Goal: Understand process/instructions

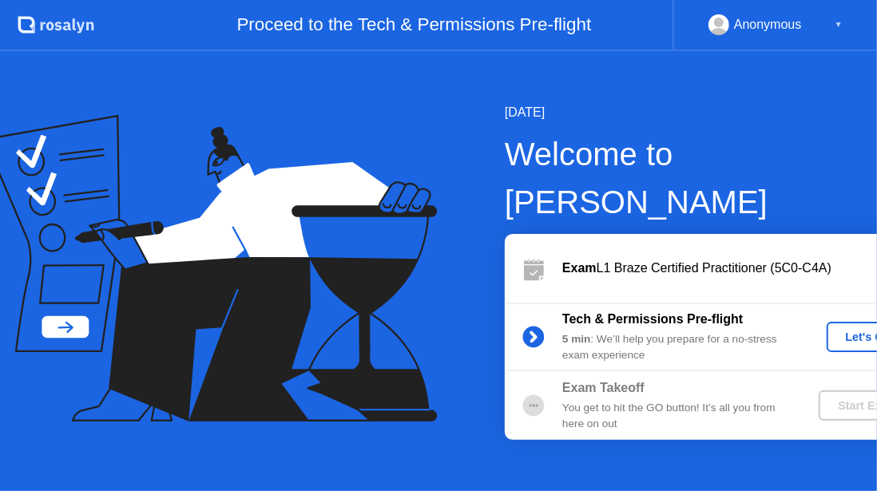
click at [531, 332] on icon at bounding box center [533, 336] width 4 height 9
click at [833, 331] on div "Let's Go" at bounding box center [868, 337] width 71 height 13
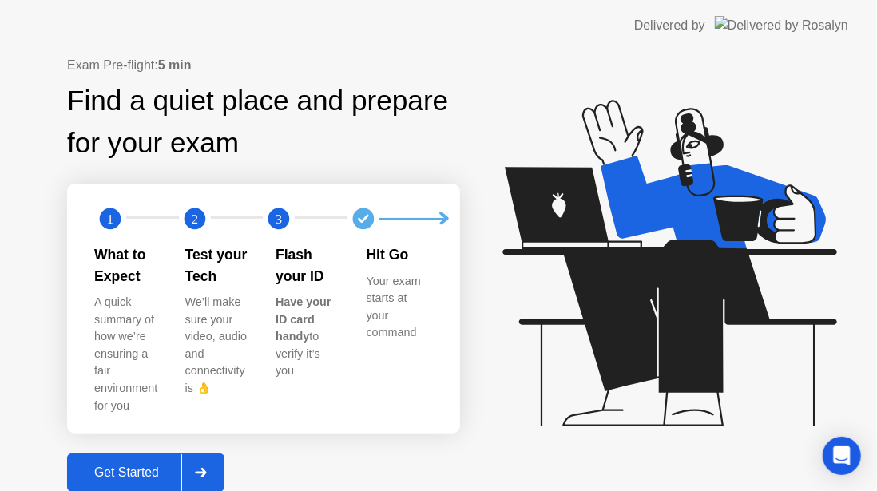
click at [212, 454] on div at bounding box center [200, 472] width 38 height 37
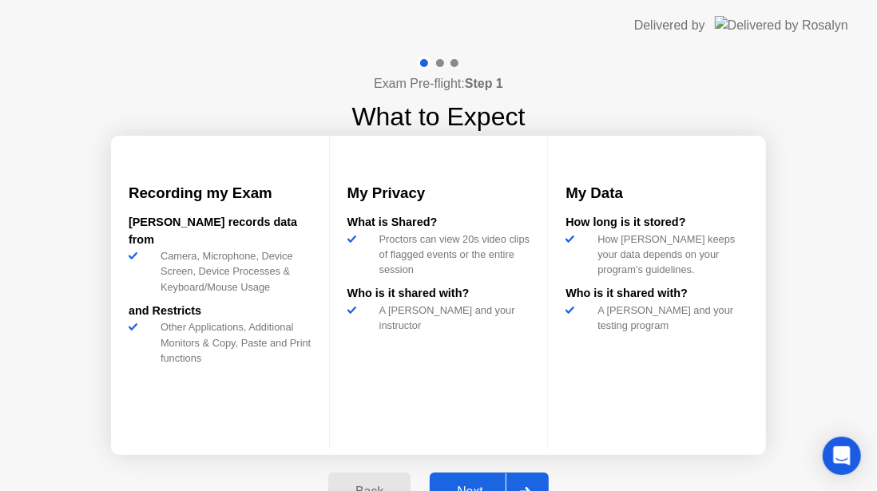
click at [462, 485] on div "Next" at bounding box center [469, 492] width 71 height 14
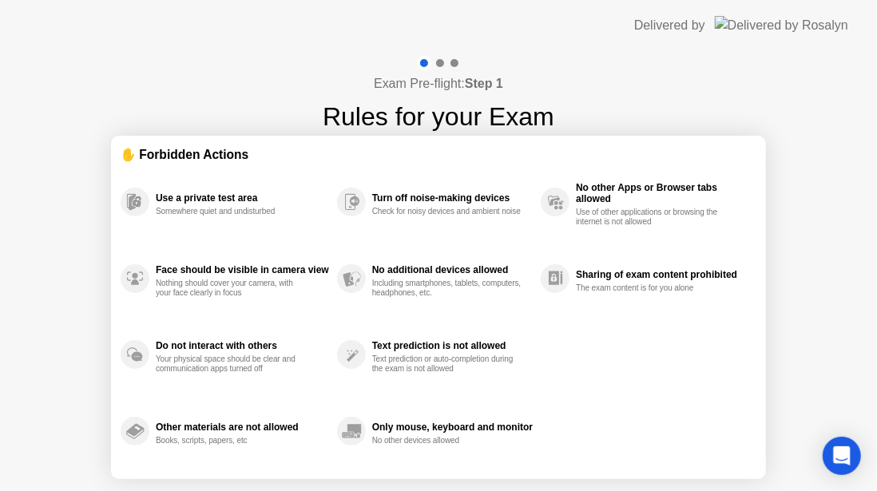
click at [446, 365] on div "Text prediction or auto-completion during the exam is not allowed" at bounding box center [447, 364] width 151 height 19
click at [730, 317] on div "Use a private test area Somewhere quiet and undisturbed Face should be visible …" at bounding box center [439, 317] width 636 height 306
click at [841, 454] on icon "Open Intercom Messenger" at bounding box center [841, 456] width 18 height 21
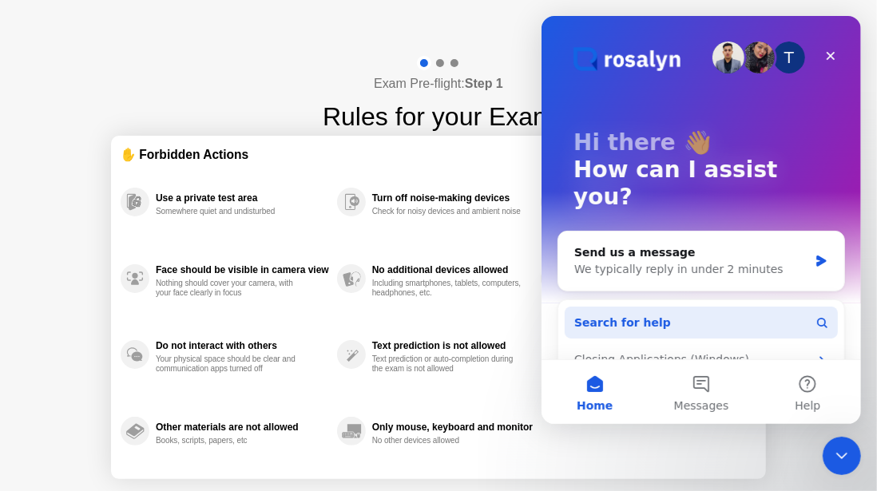
scroll to position [123, 0]
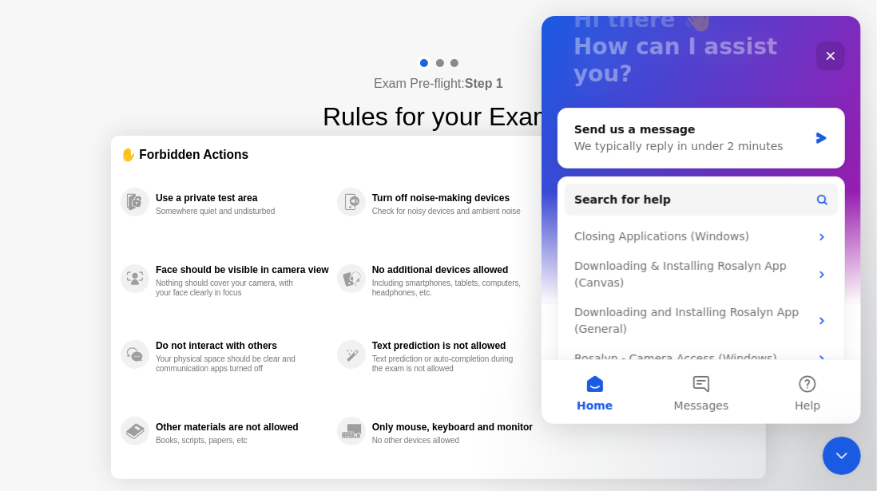
click at [426, 65] on div at bounding box center [424, 63] width 14 height 14
click at [314, 94] on div "Exam Pre-flight: Step 1 Rules for your Exam ✋ Forbidden Actions Use a private t…" at bounding box center [438, 304] width 877 height 506
click at [593, 461] on div "Use a private test area Somewhere quiet and undisturbed Face should be visible …" at bounding box center [439, 317] width 636 height 306
click at [537, 450] on div "Only mouse, keyboard and monitor No other devices allowed" at bounding box center [439, 431] width 204 height 77
click at [403, 59] on div "Exam Pre-flight: Step 1 Rules for your Exam" at bounding box center [439, 96] width 232 height 80
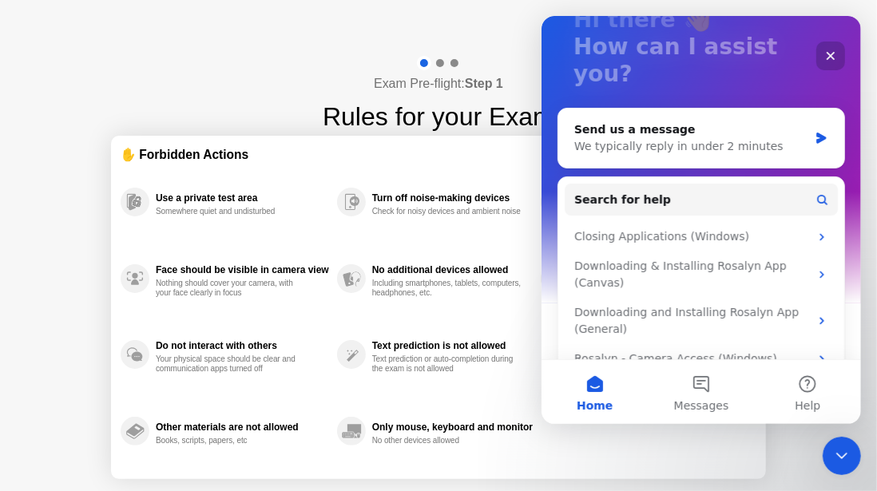
click at [827, 68] on div "Close" at bounding box center [829, 56] width 29 height 29
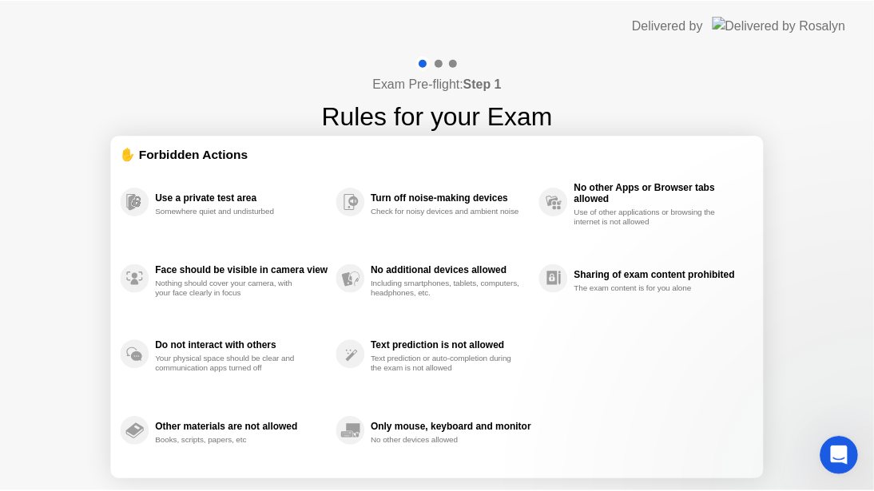
scroll to position [0, 0]
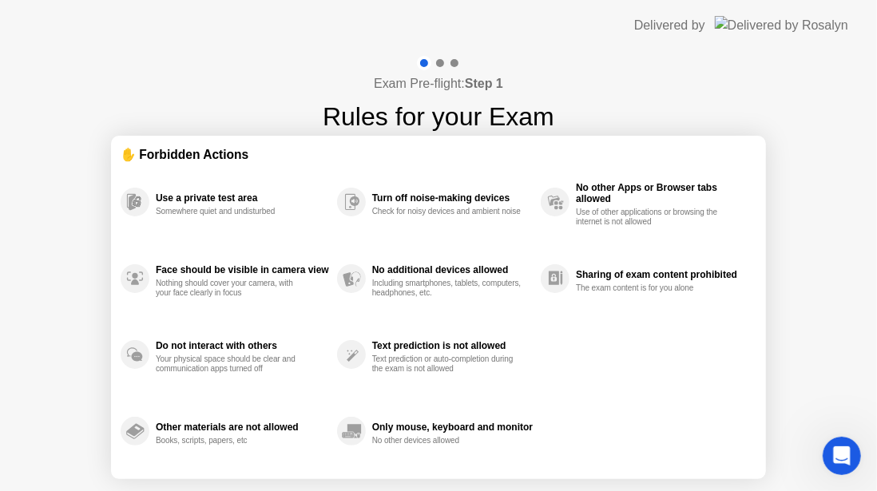
click at [283, 428] on div "Other materials are not allowed" at bounding box center [242, 427] width 173 height 11
click at [394, 441] on div "No other devices allowed" at bounding box center [447, 441] width 151 height 10
click at [421, 366] on div "Text prediction or auto-completion during the exam is not allowed" at bounding box center [447, 364] width 151 height 19
click at [423, 65] on div at bounding box center [424, 63] width 14 height 14
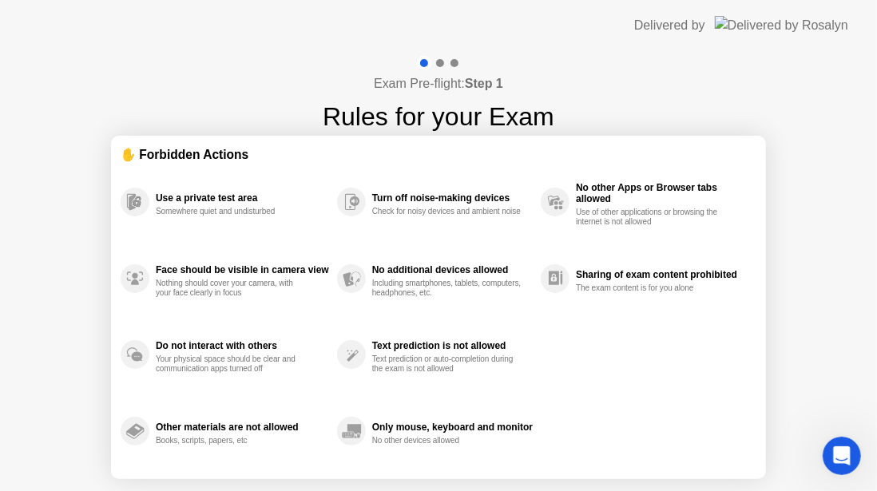
click at [575, 196] on div "No other Apps or Browser tabs allowed Use of other applications or browsing the…" at bounding box center [649, 202] width 216 height 77
click at [126, 146] on div "✋ Forbidden Actions" at bounding box center [439, 154] width 636 height 18
